Goal: Transaction & Acquisition: Purchase product/service

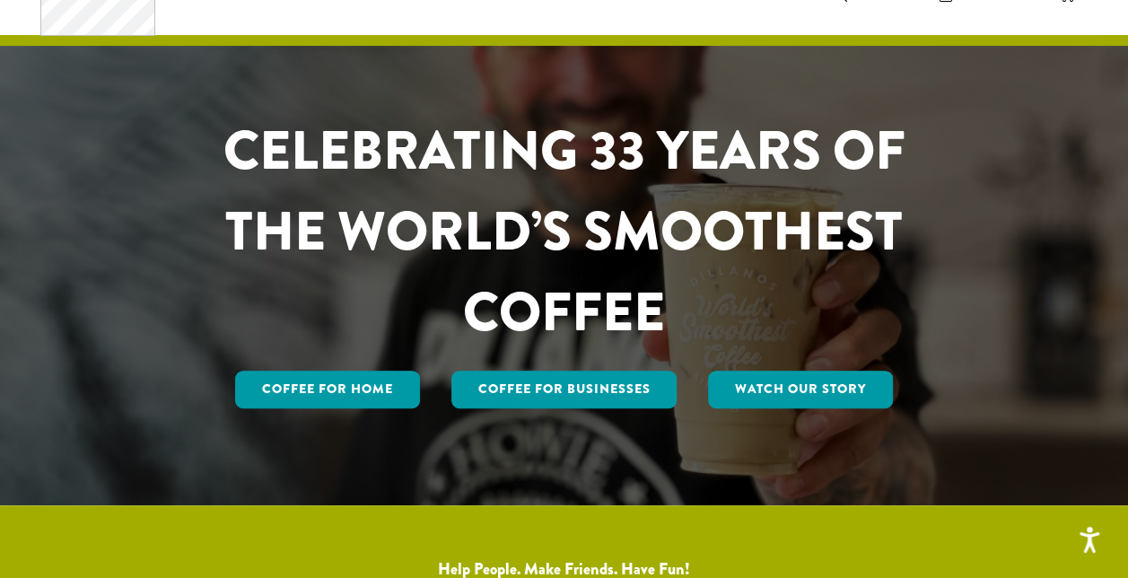
scroll to position [179, 0]
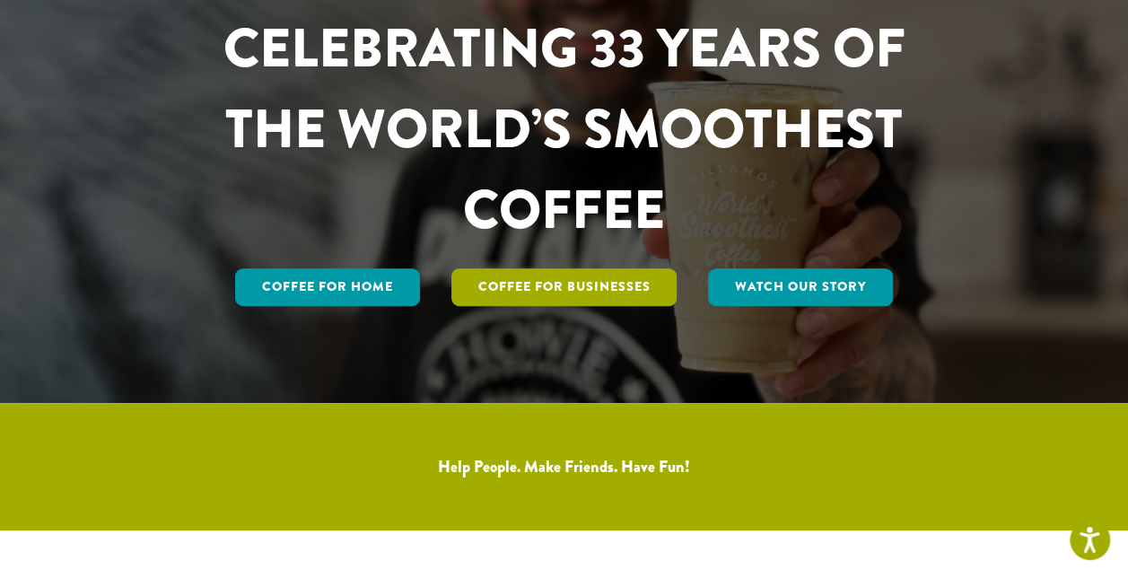
click at [553, 299] on link "Coffee For Businesses" at bounding box center [564, 287] width 226 height 38
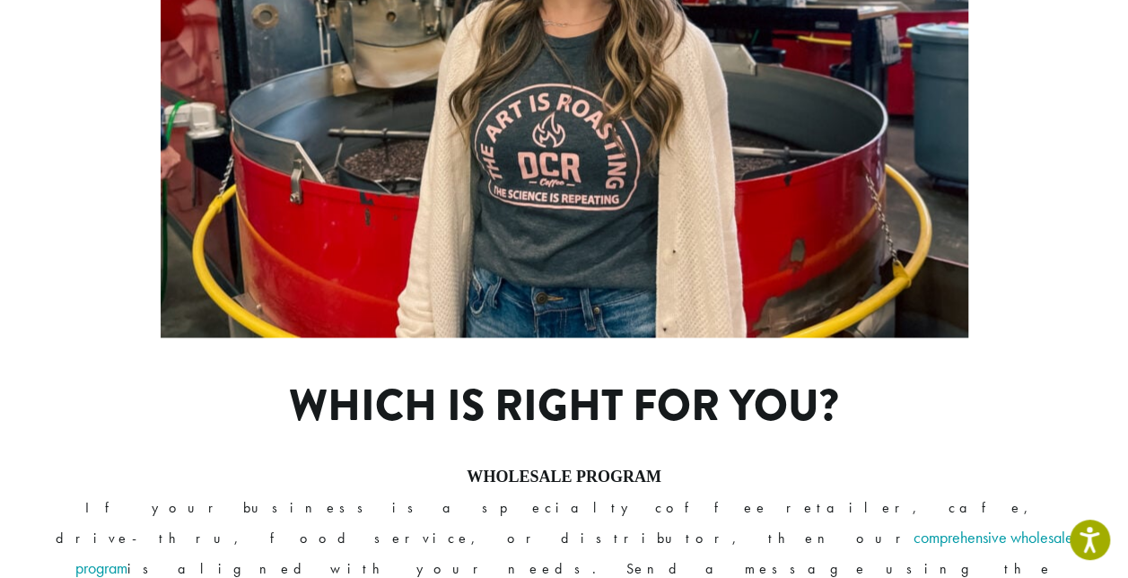
scroll to position [1435, 0]
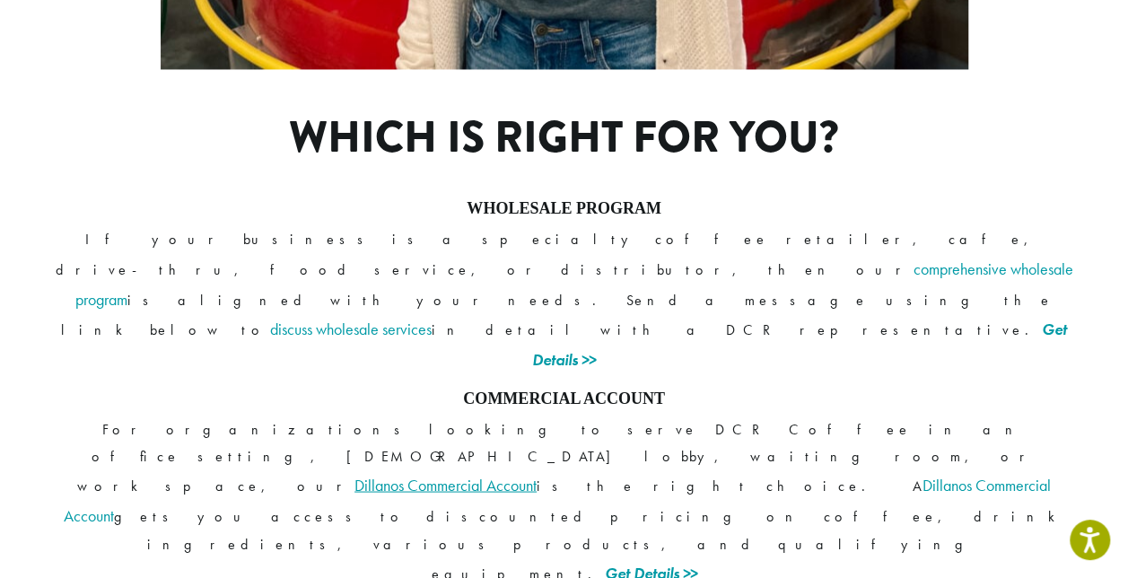
click at [536, 474] on link "Dillanos Commercial Account" at bounding box center [445, 484] width 182 height 21
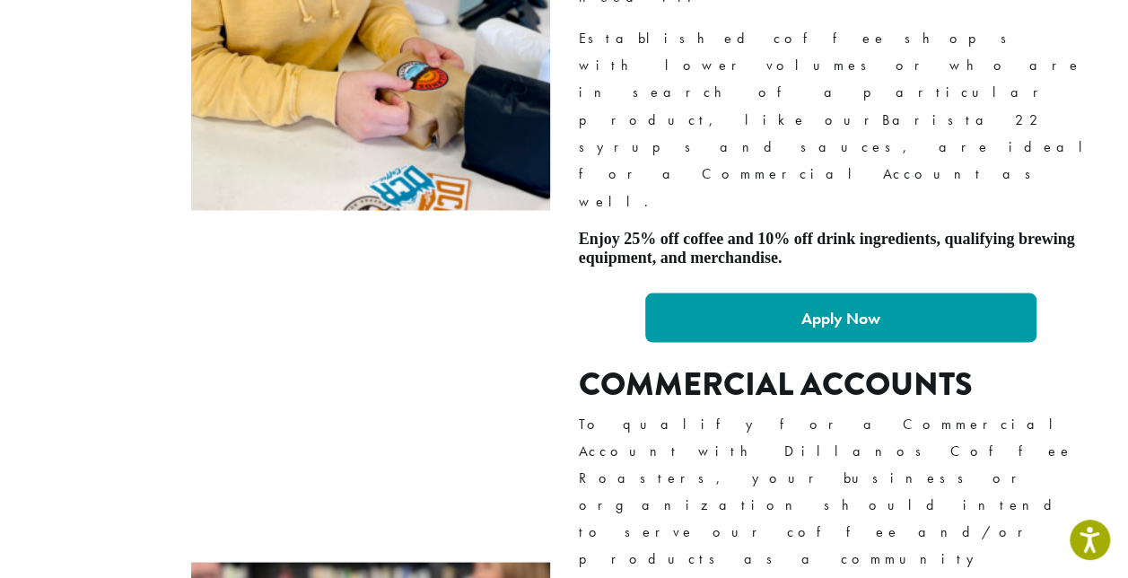
scroll to position [1166, 0]
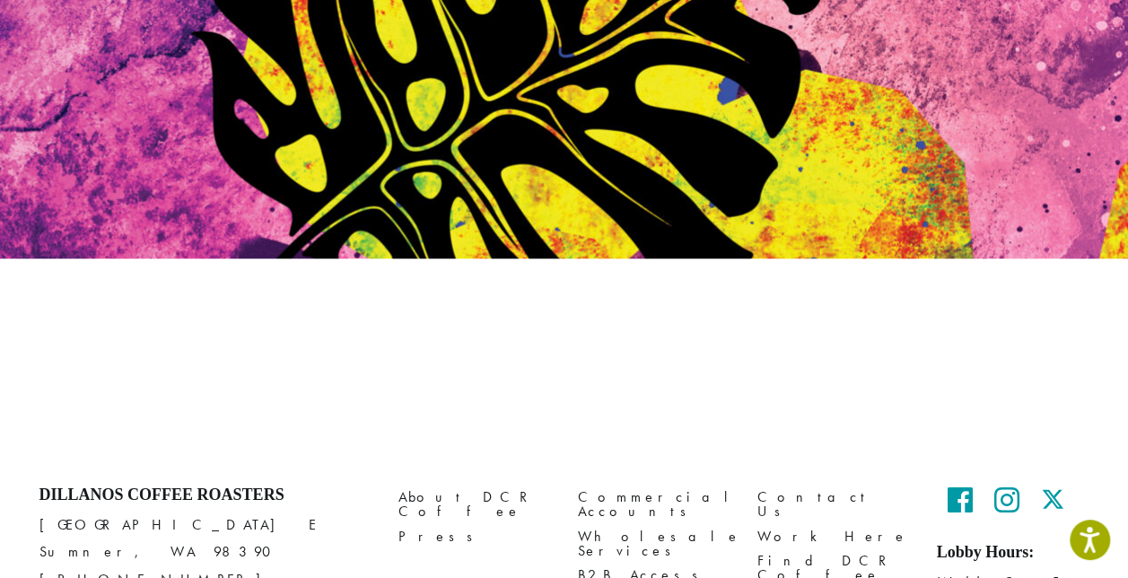
scroll to position [258, 0]
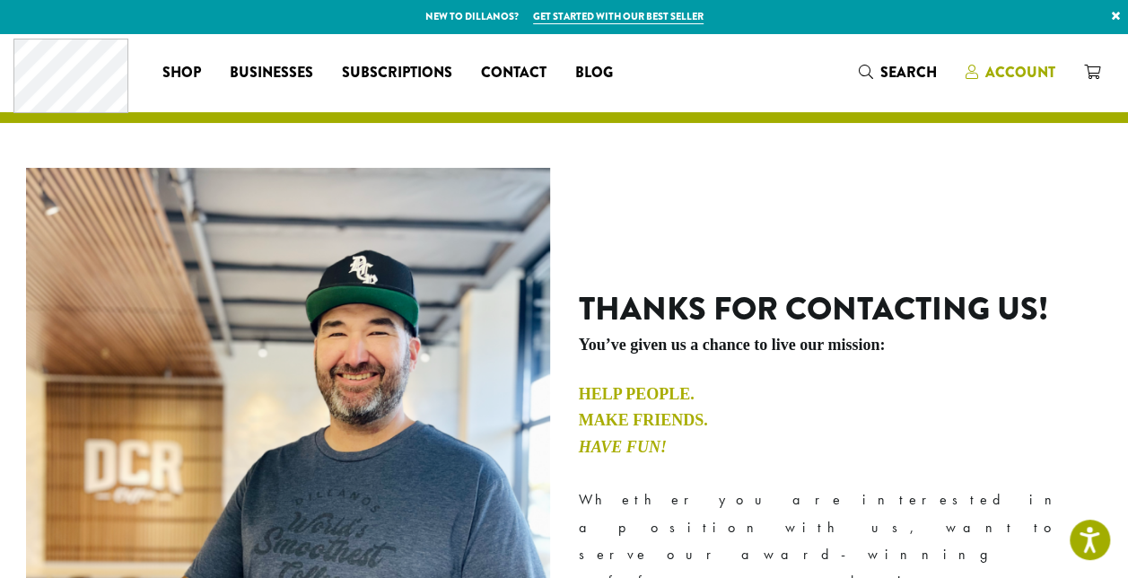
click at [1010, 74] on span "Account" at bounding box center [1020, 72] width 70 height 21
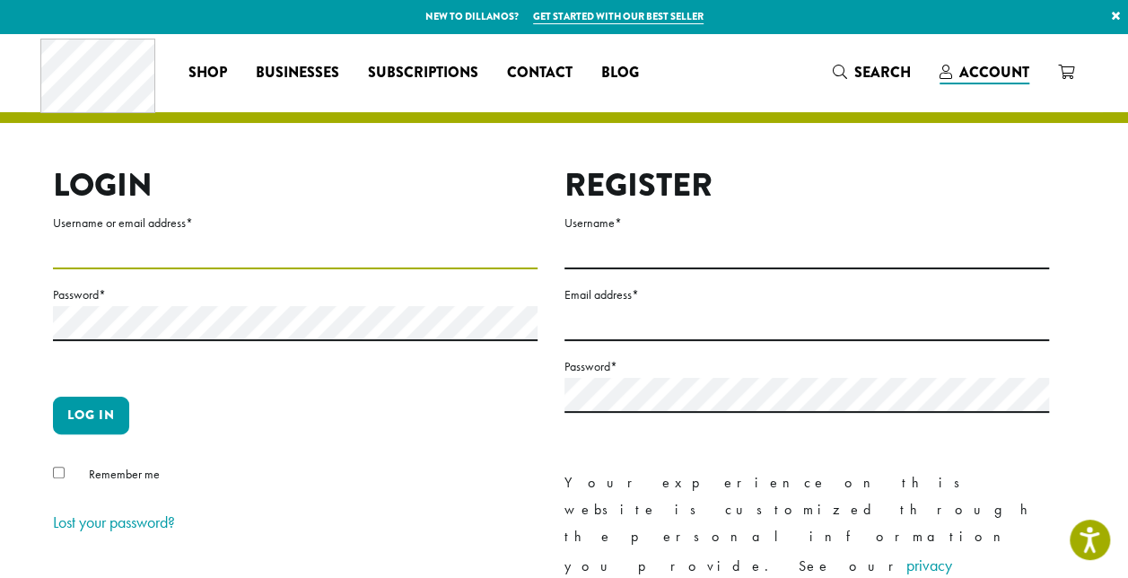
click at [127, 245] on input "Username or email address *" at bounding box center [295, 251] width 484 height 35
type input "**********"
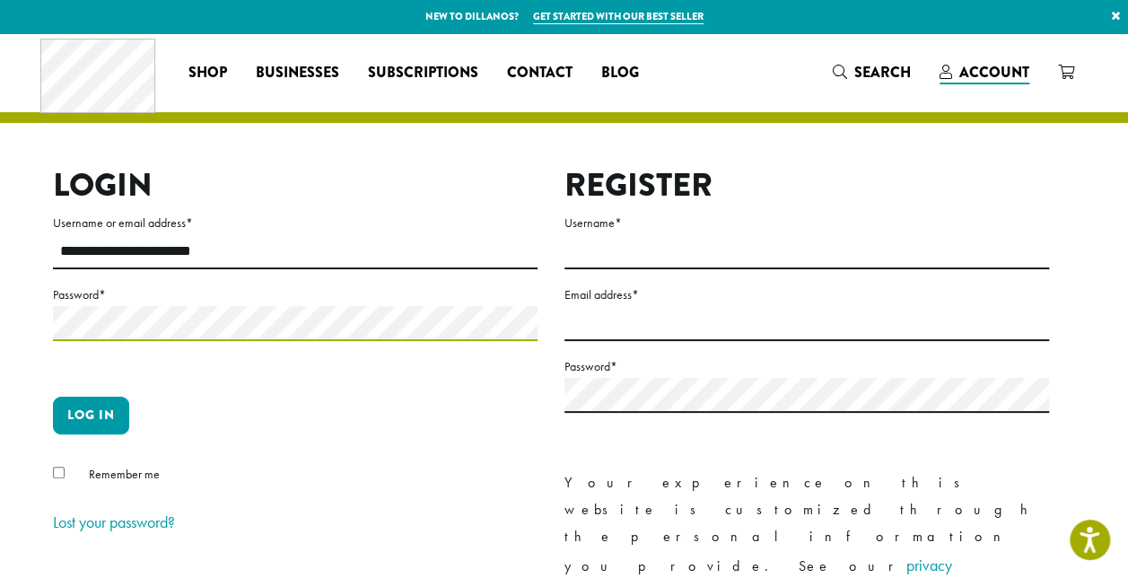
click at [53, 397] on button "Log in" at bounding box center [91, 416] width 76 height 38
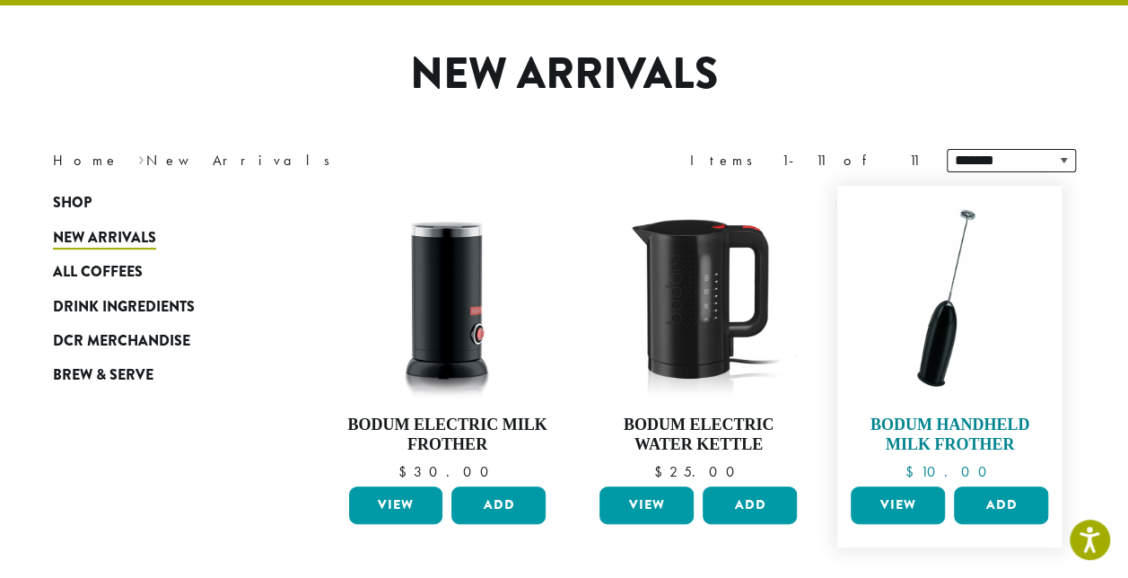
scroll to position [116, 0]
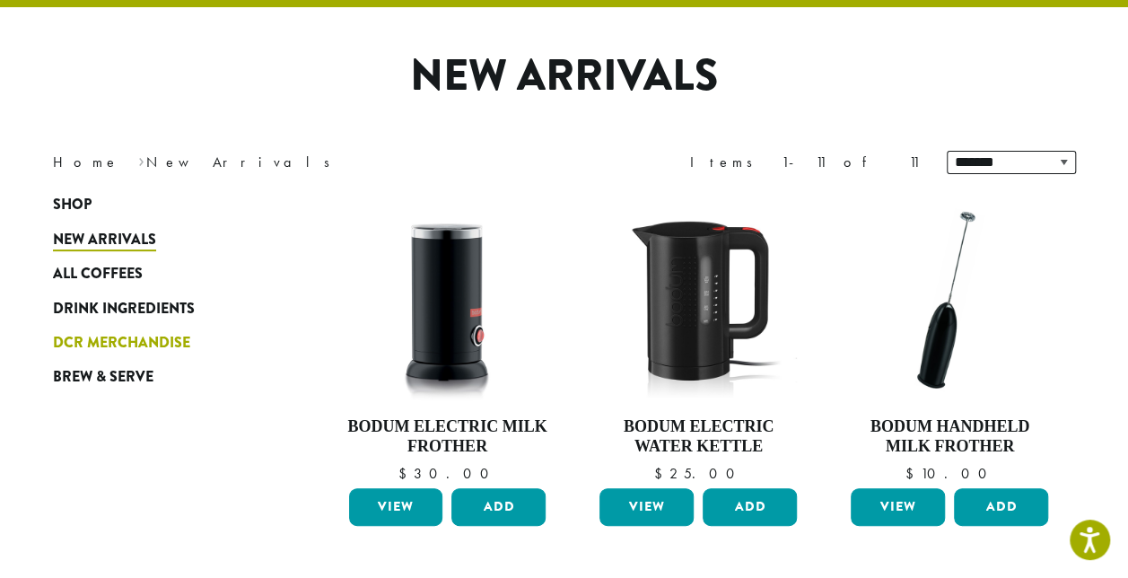
click at [131, 349] on span "DCR Merchandise" at bounding box center [121, 343] width 137 height 22
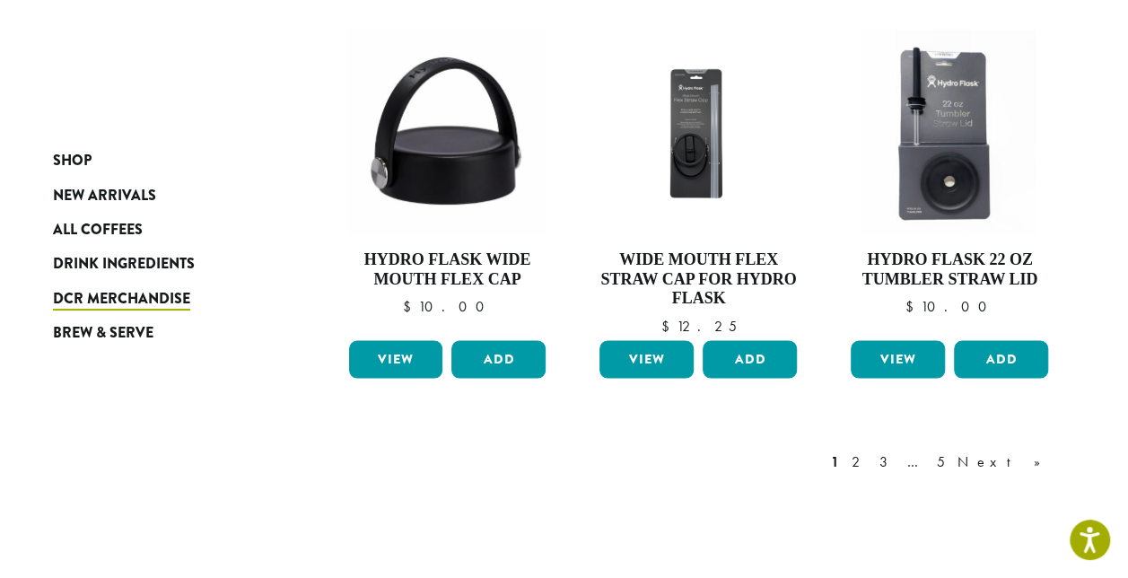
scroll to position [1525, 0]
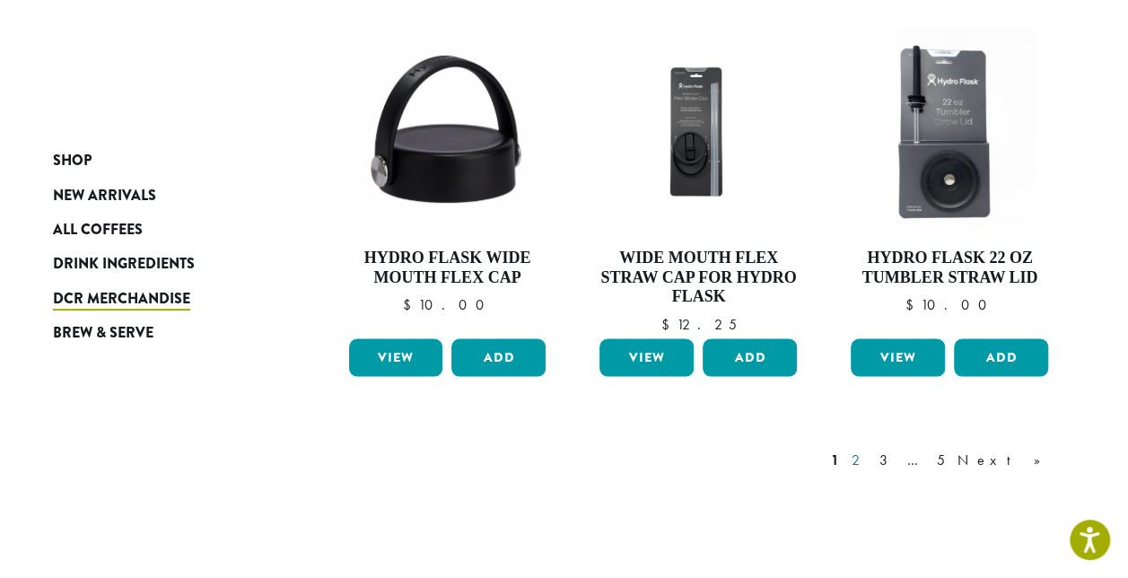
click at [870, 457] on link "2" at bounding box center [859, 460] width 22 height 22
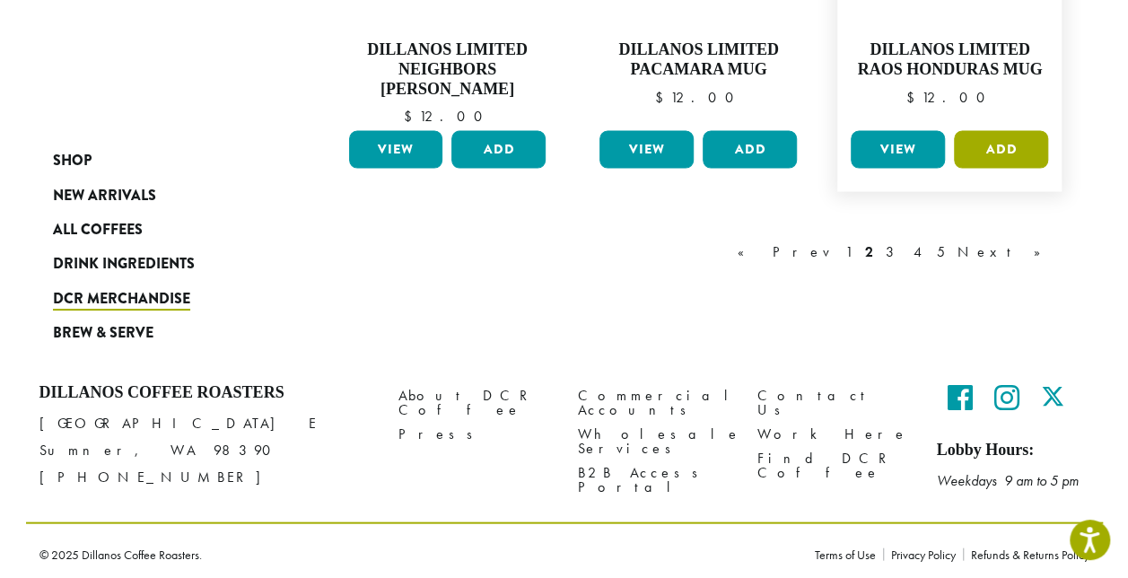
scroll to position [1681, 0]
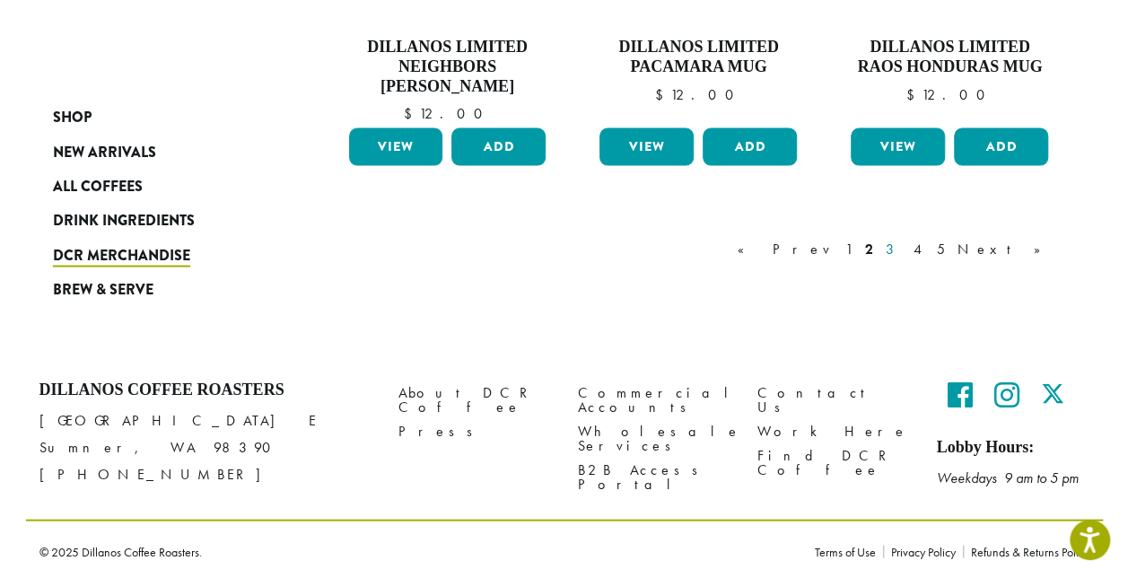
click at [904, 243] on link "3" at bounding box center [893, 249] width 22 height 22
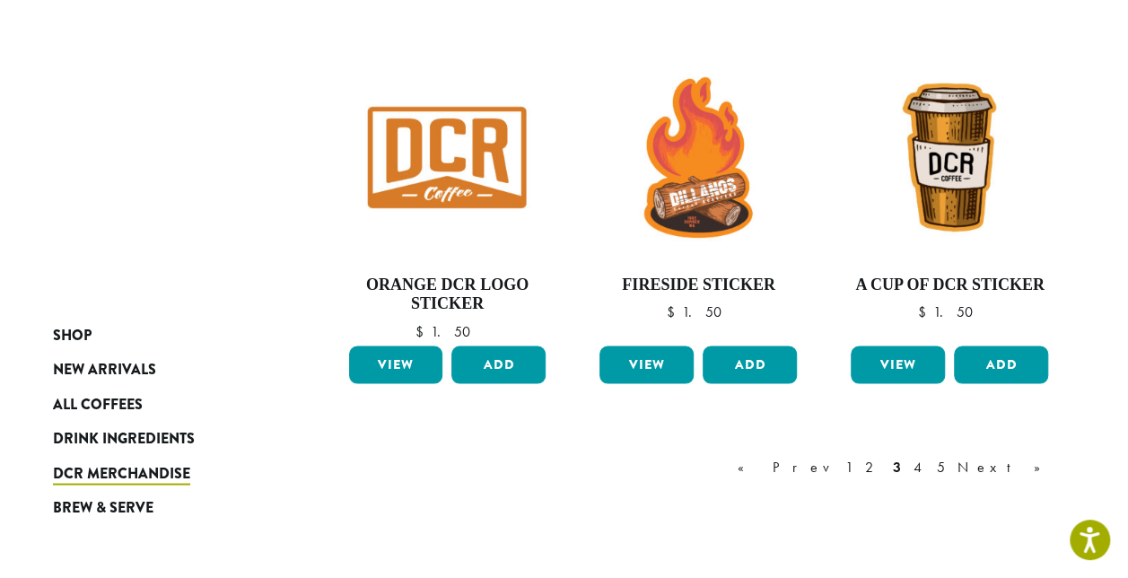
scroll to position [1635, 0]
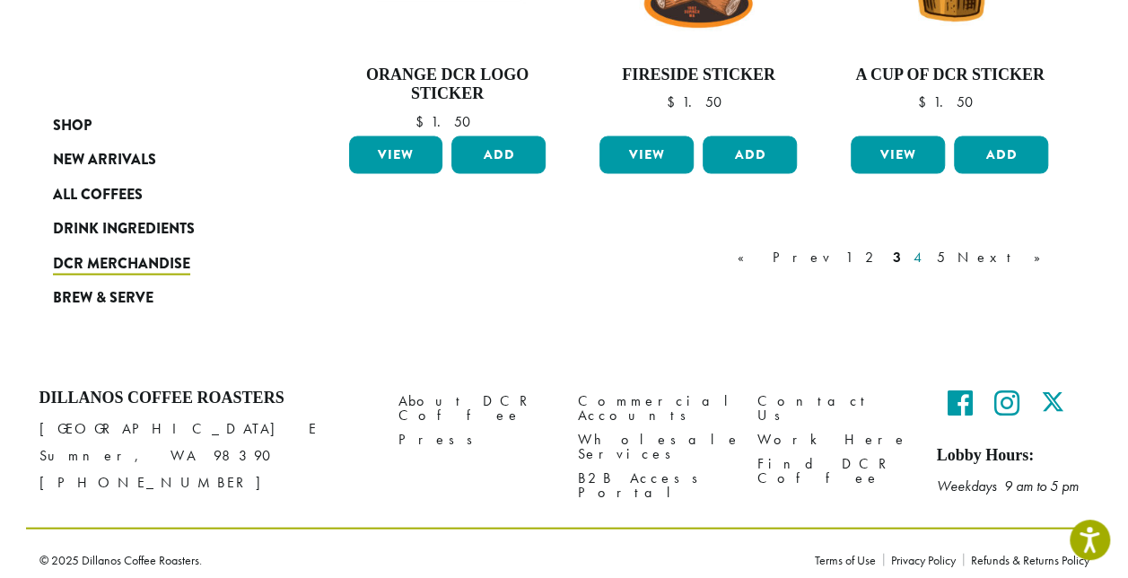
click at [928, 254] on link "4" at bounding box center [919, 257] width 18 height 22
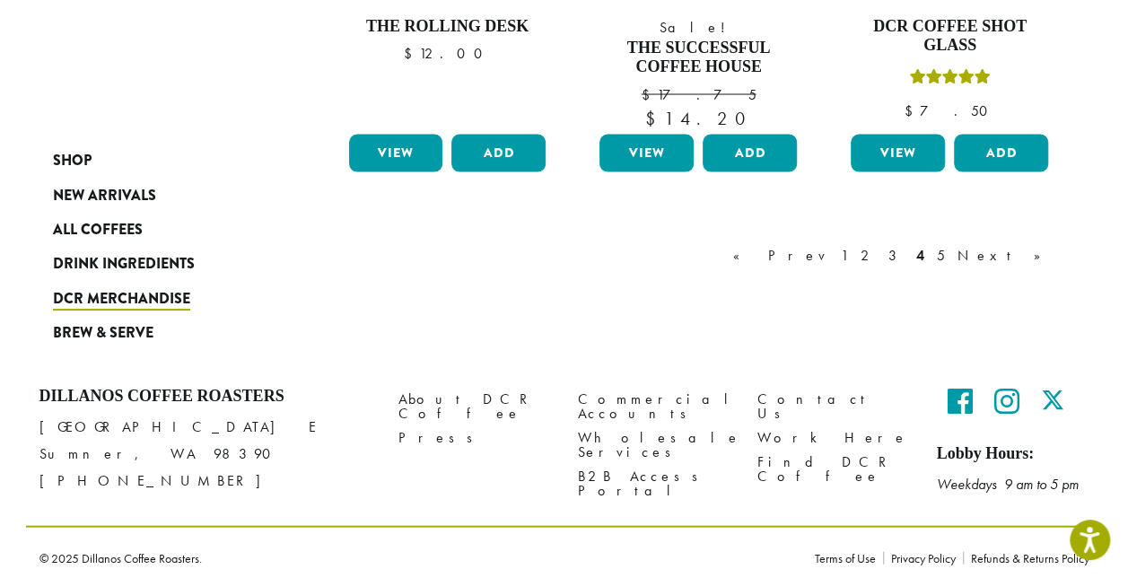
scroll to position [1690, 0]
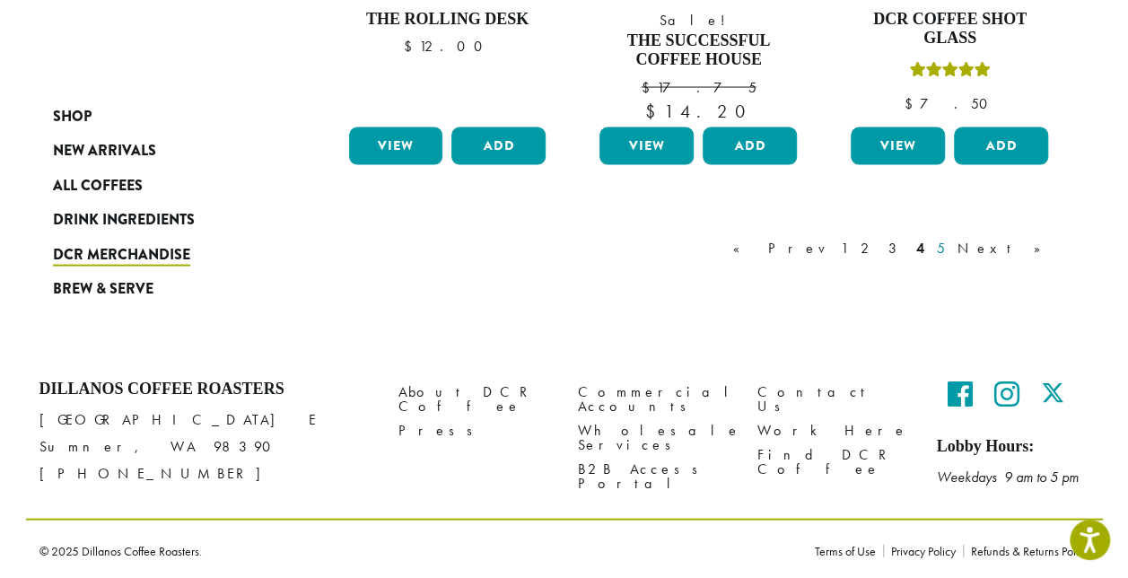
click at [948, 244] on link "5" at bounding box center [940, 248] width 15 height 22
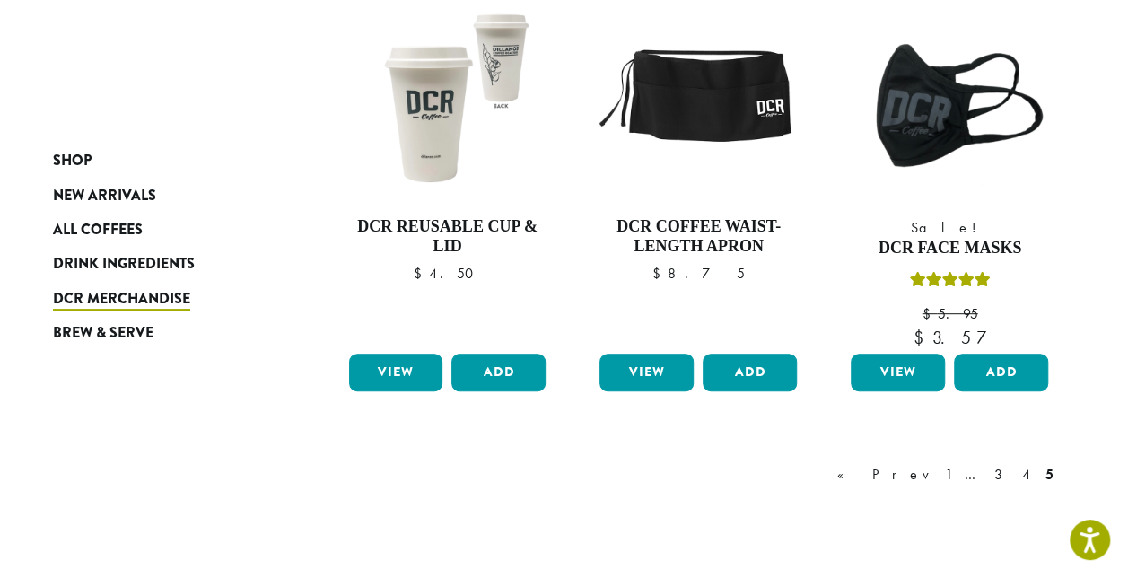
scroll to position [544, 0]
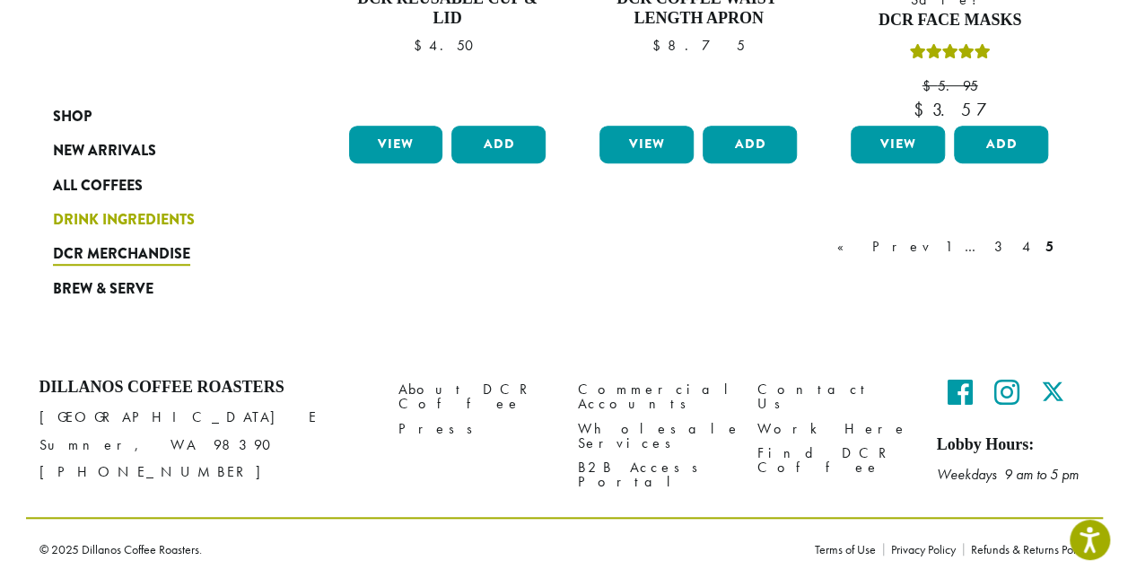
click at [79, 217] on span "Drink Ingredients" at bounding box center [124, 220] width 142 height 22
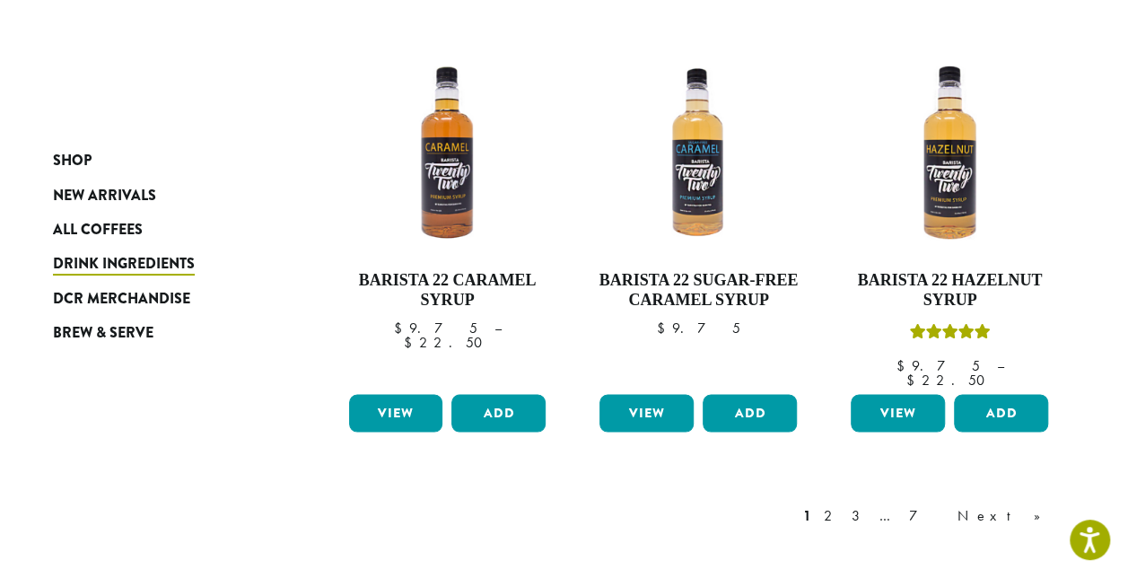
scroll to position [1615, 0]
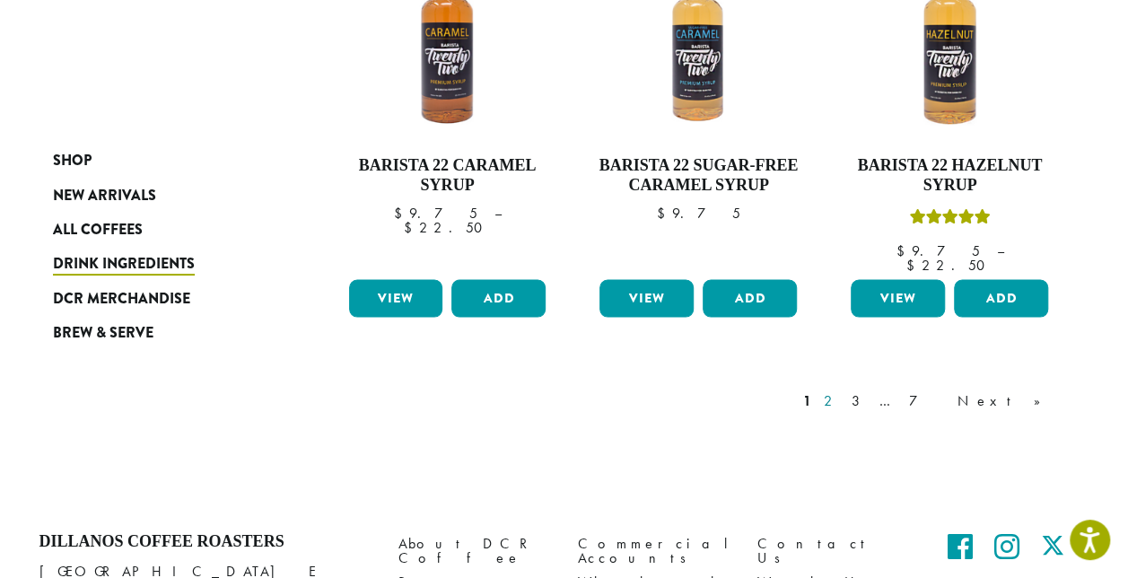
click at [842, 389] on link "2" at bounding box center [831, 400] width 22 height 22
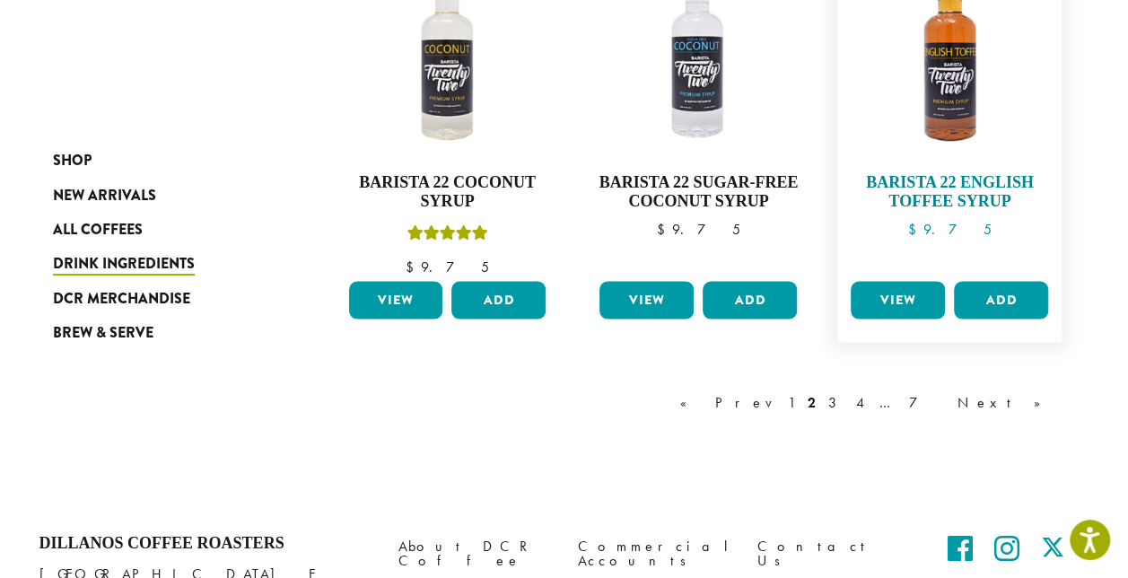
scroll to position [1757, 0]
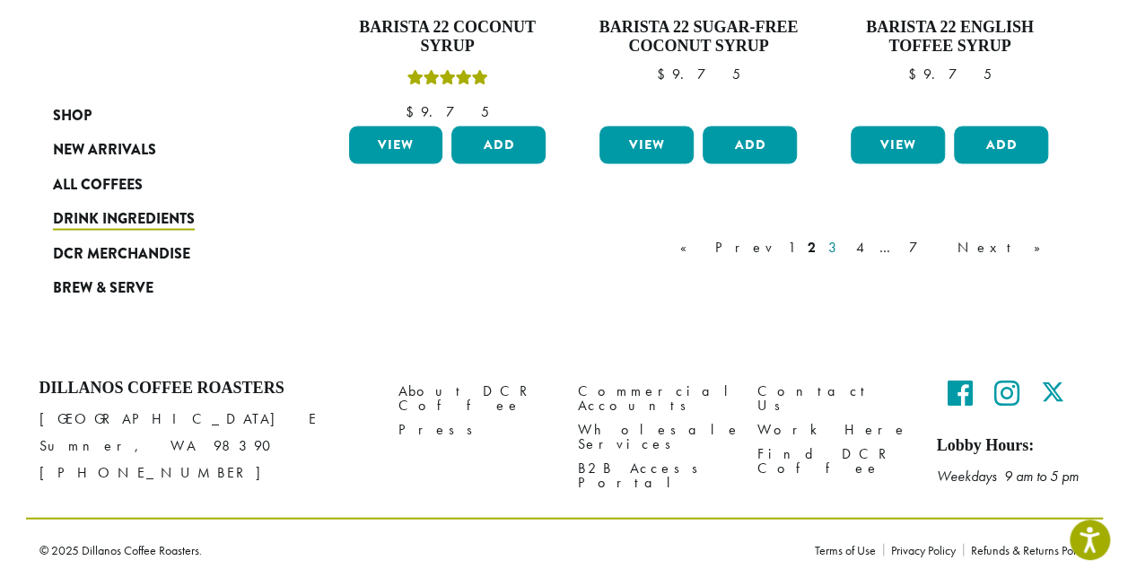
click at [847, 249] on link "3" at bounding box center [835, 248] width 22 height 22
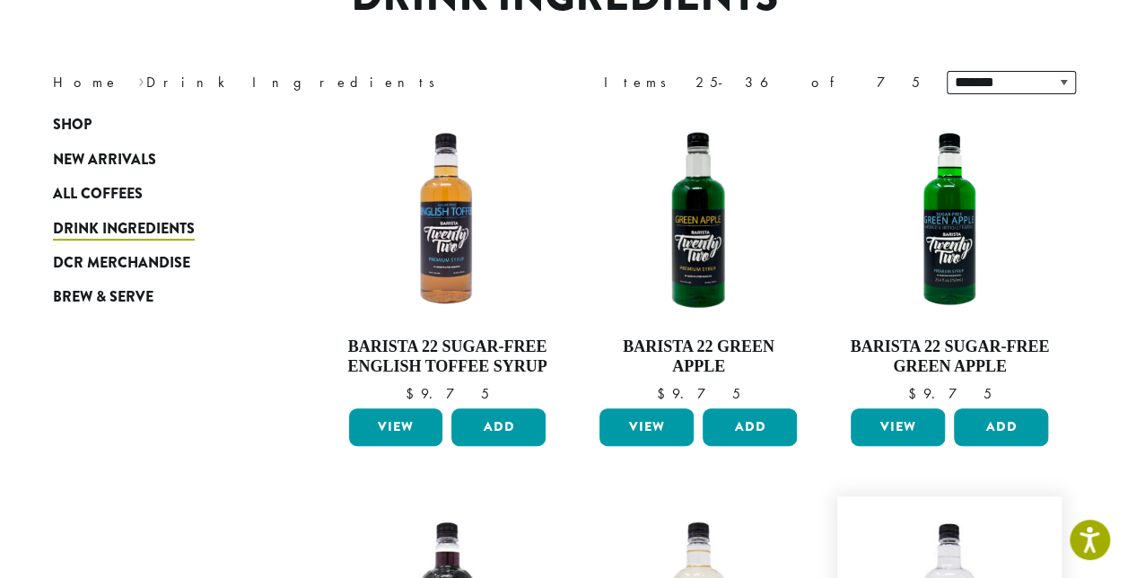
scroll to position [109, 0]
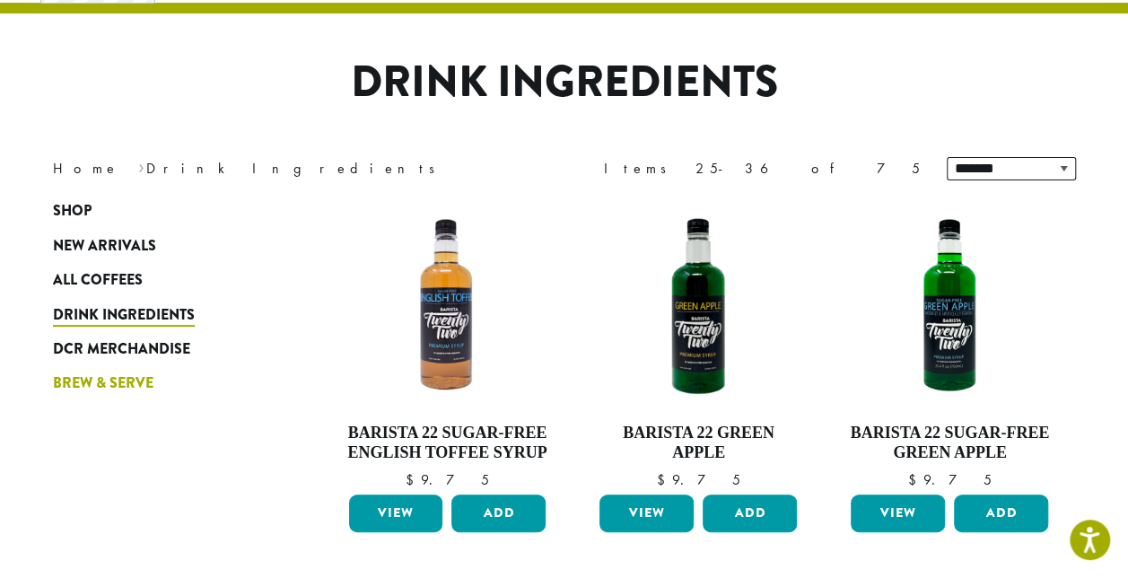
click at [79, 388] on span "Brew & Serve" at bounding box center [103, 383] width 100 height 22
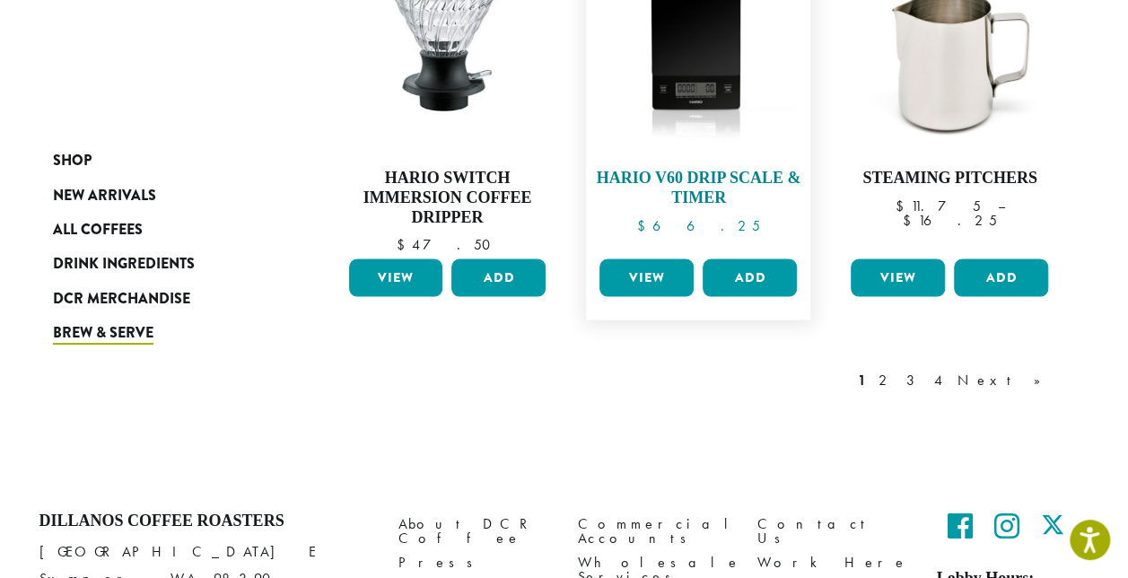
scroll to position [1615, 0]
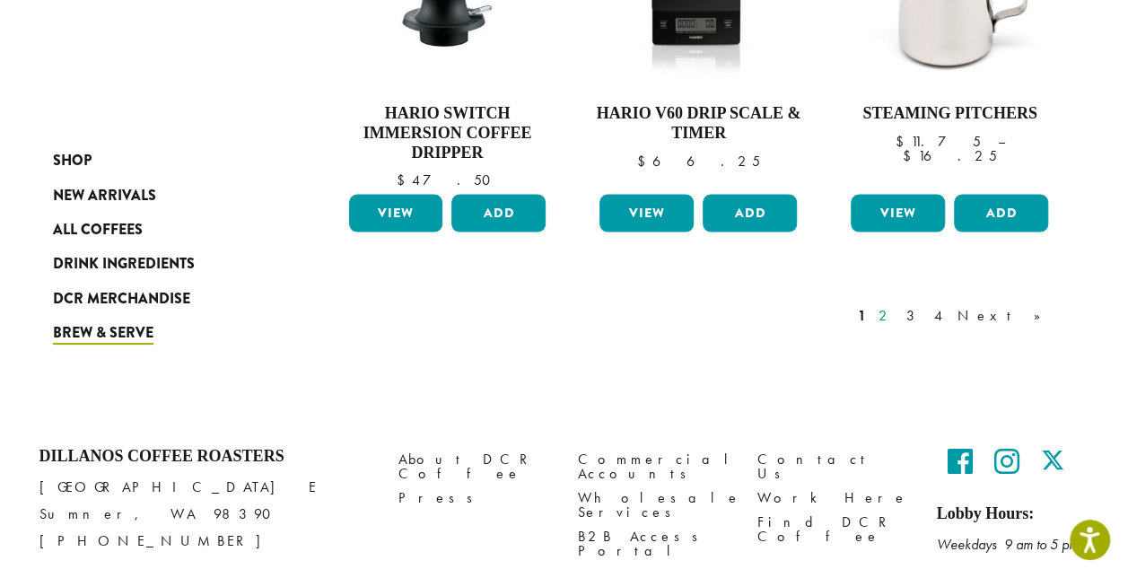
click at [897, 314] on link "2" at bounding box center [886, 315] width 22 height 22
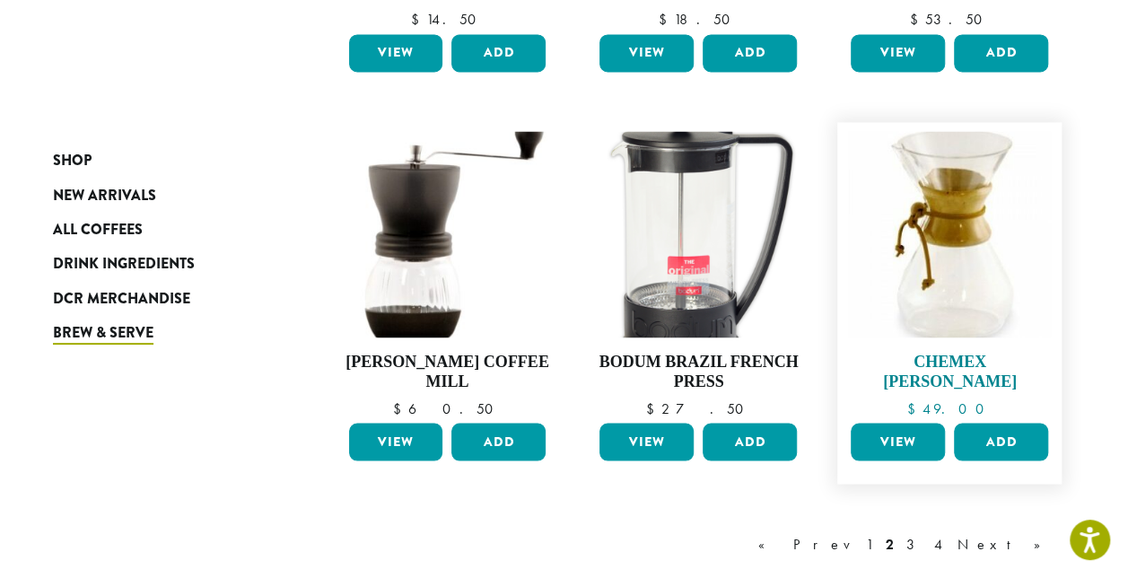
scroll to position [1661, 0]
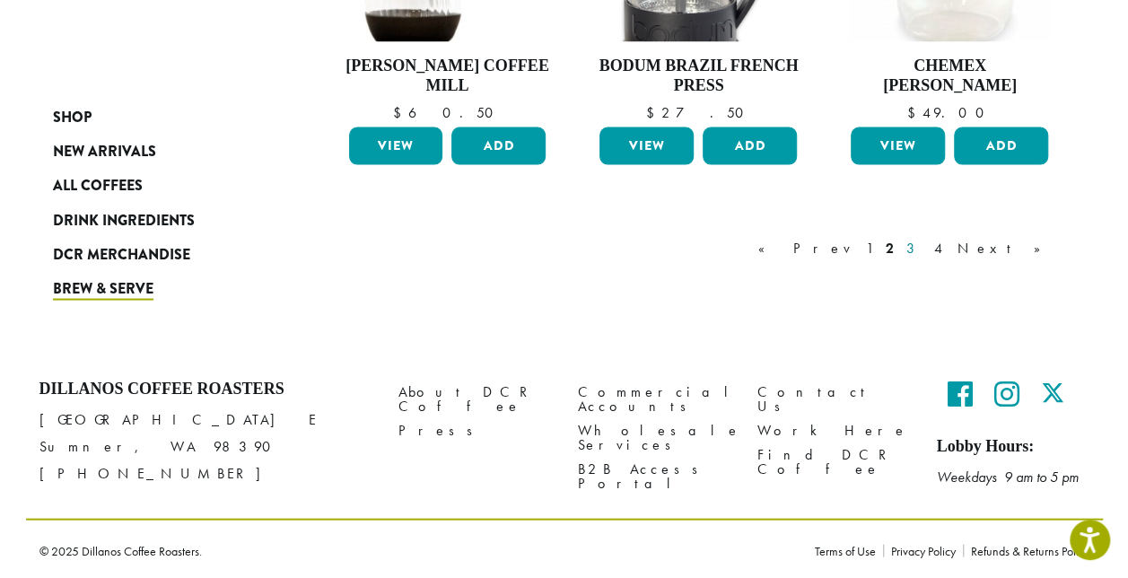
click at [925, 244] on link "3" at bounding box center [914, 248] width 22 height 22
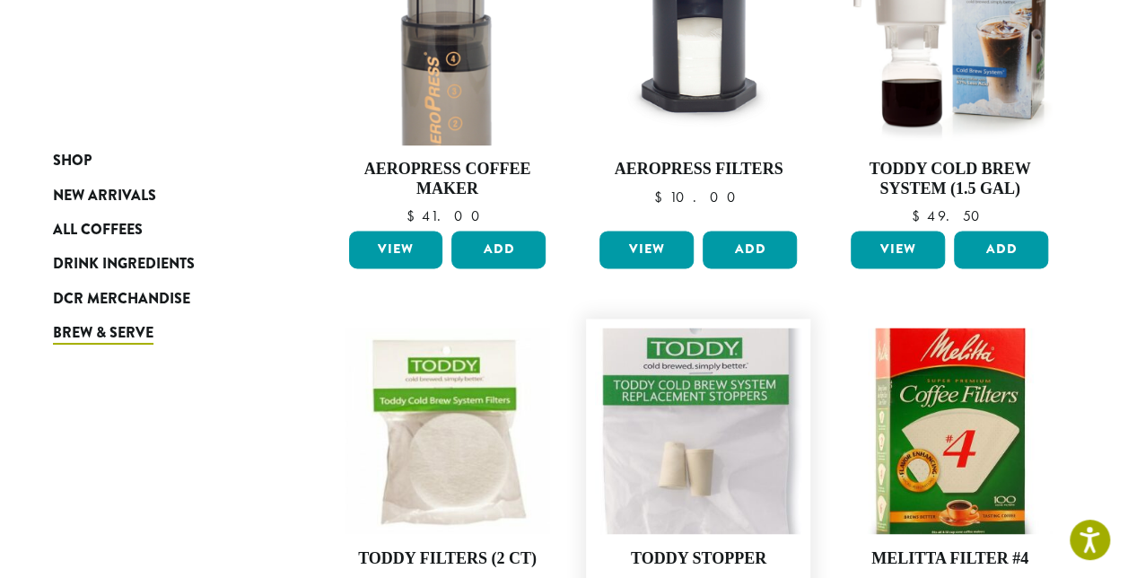
scroll to position [1365, 0]
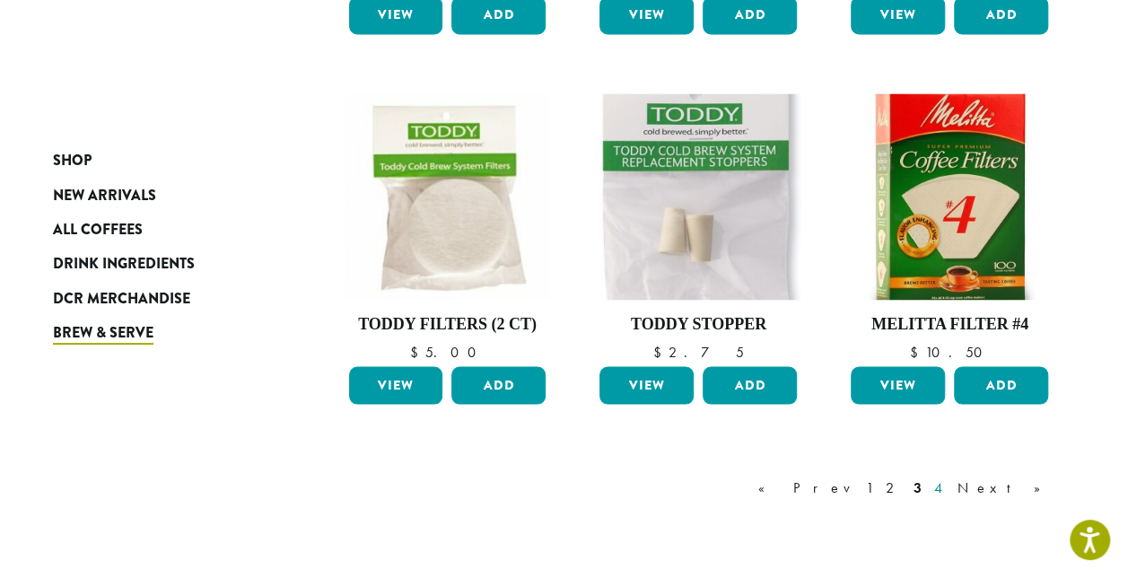
click at [948, 489] on link "4" at bounding box center [939, 487] width 18 height 22
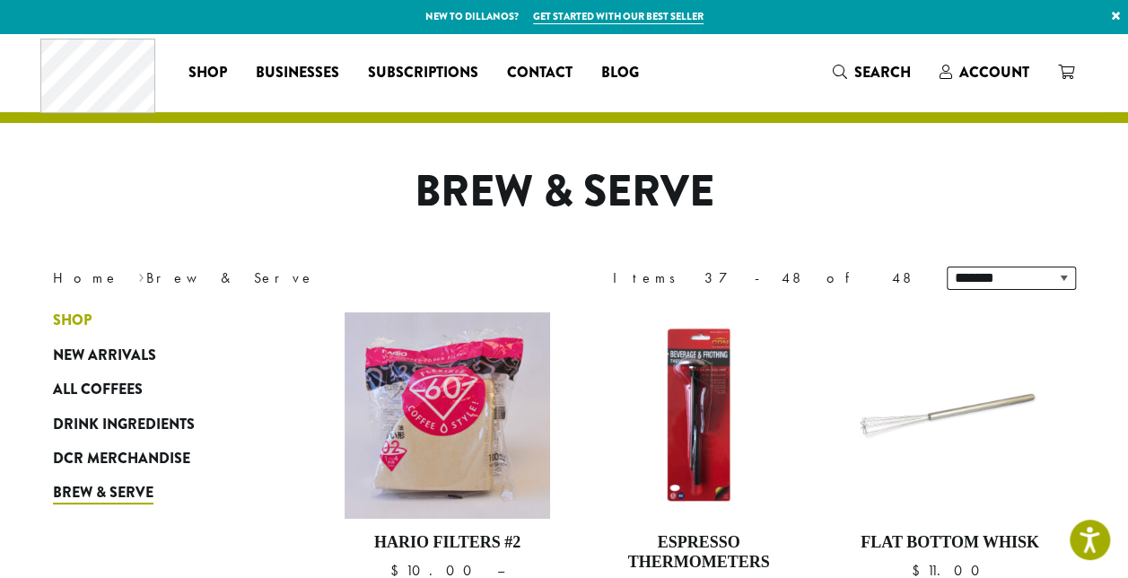
click at [74, 322] on span "Shop" at bounding box center [72, 321] width 39 height 22
